Goal: Task Accomplishment & Management: Manage account settings

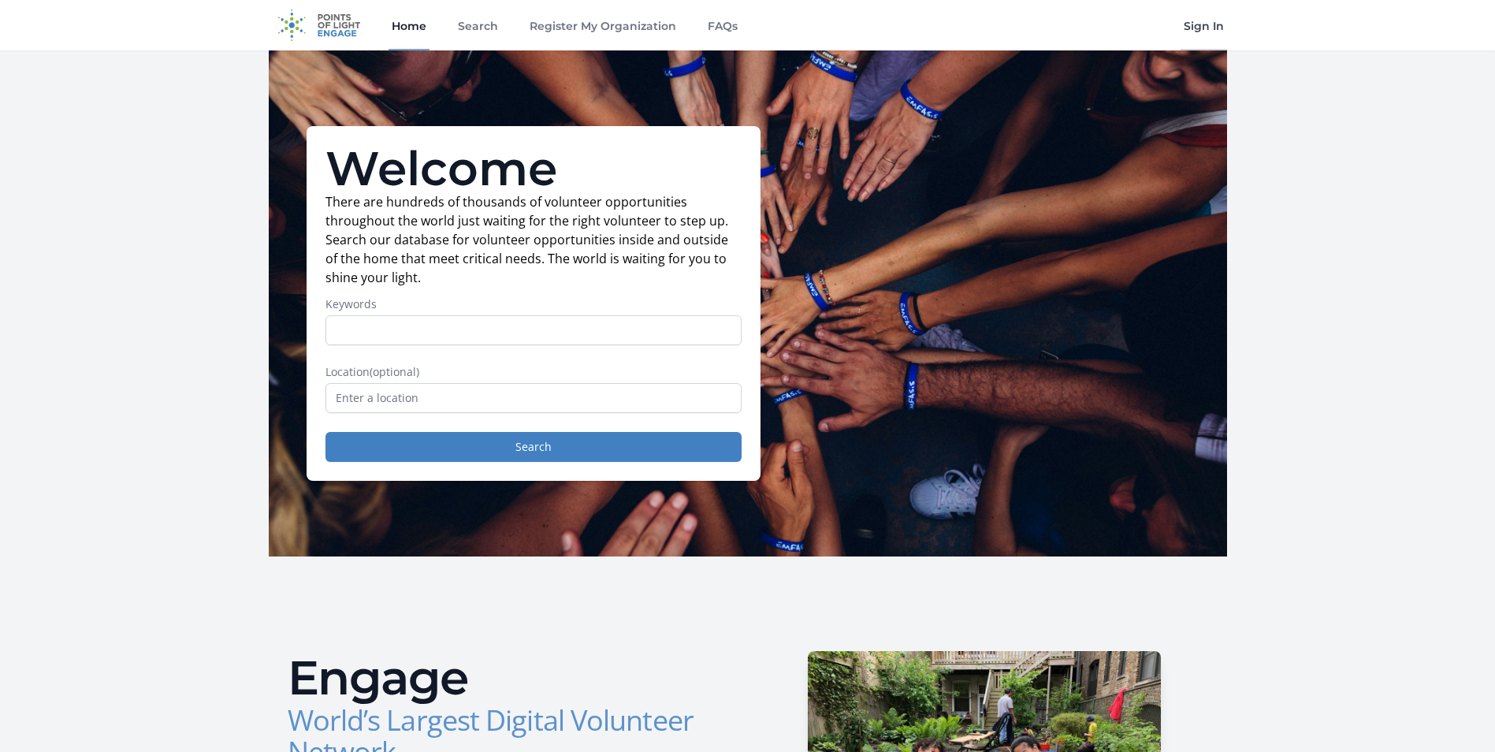
click at [375, 24] on link "Sign In" at bounding box center [1203, 25] width 46 height 50
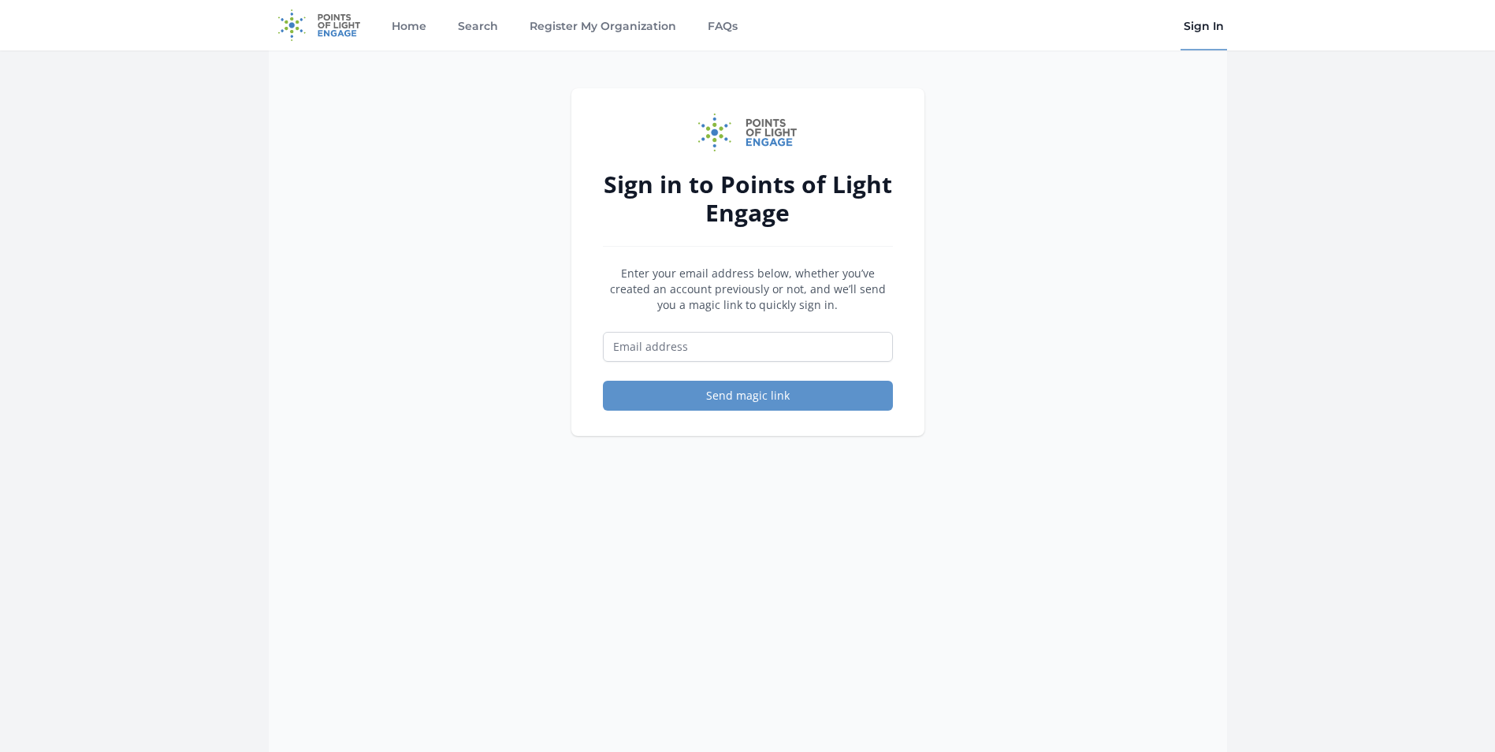
type input "[EMAIL_ADDRESS][DOMAIN_NAME]"
click at [761, 393] on button "Send magic link" at bounding box center [748, 396] width 290 height 30
